Goal: Use online tool/utility: Utilize a website feature to perform a specific function

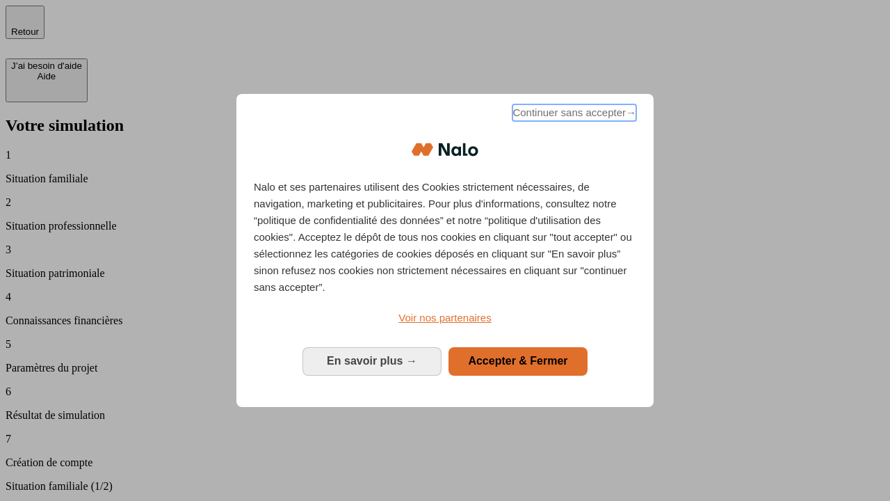
click at [573, 115] on span "Continuer sans accepter →" at bounding box center [574, 112] width 124 height 17
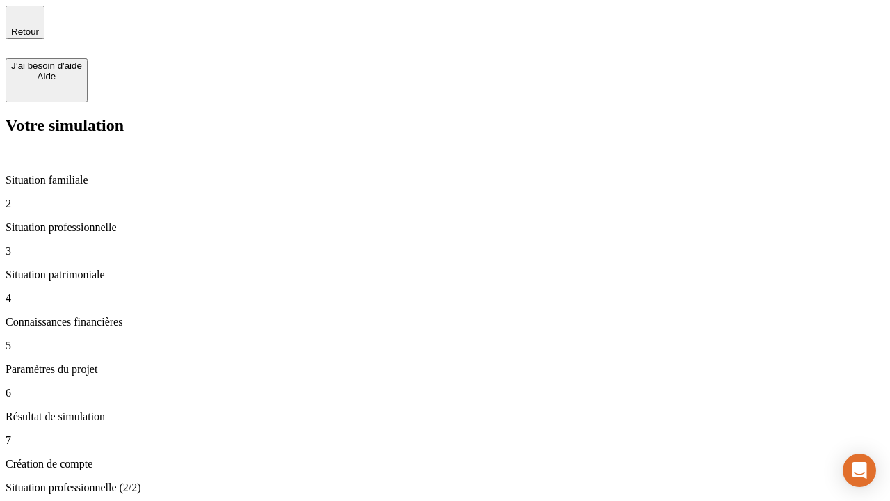
type input "30 000"
type input "1 000"
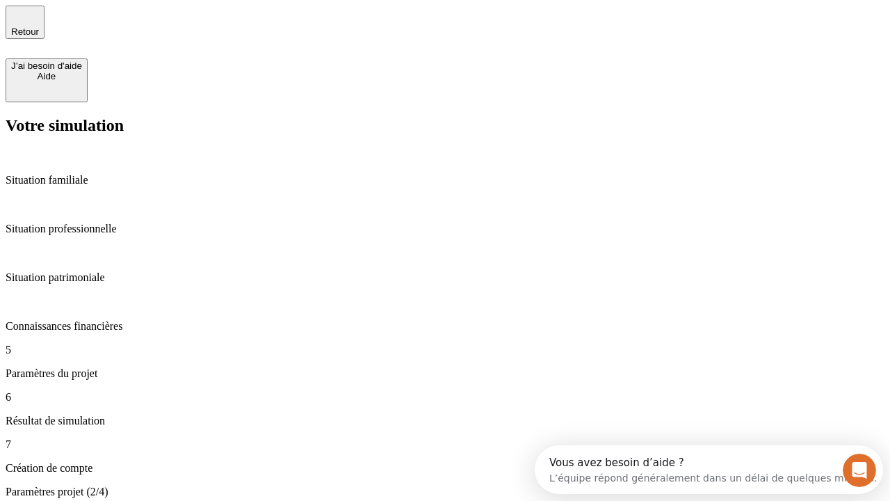
type input "65"
type input "5 000"
type input "640"
